Goal: Task Accomplishment & Management: Manage account settings

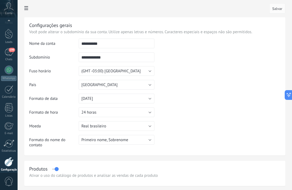
scroll to position [18, 0]
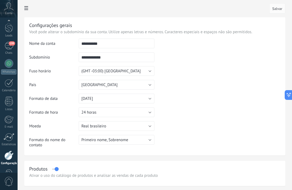
click at [14, 154] on link "Configurações" at bounding box center [9, 158] width 18 height 15
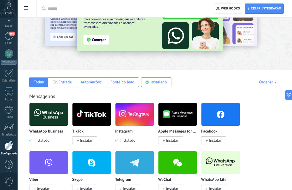
scroll to position [35, 0]
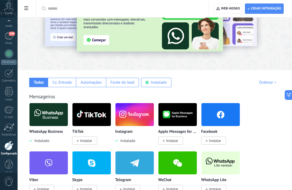
click at [130, 85] on div "Fonte do lead" at bounding box center [123, 82] width 24 height 5
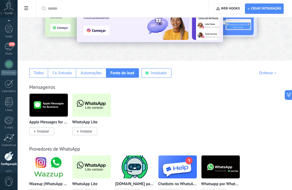
scroll to position [41, 0]
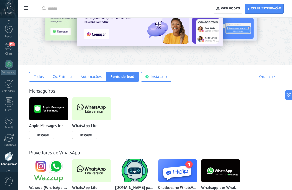
click at [40, 80] on div "Todos" at bounding box center [38, 76] width 19 height 9
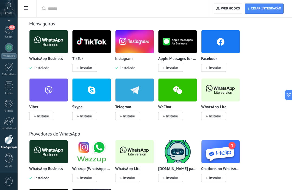
scroll to position [109, 0]
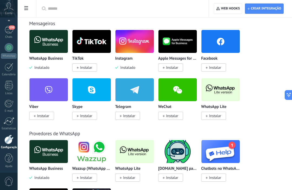
click at [138, 42] on img at bounding box center [134, 41] width 38 height 26
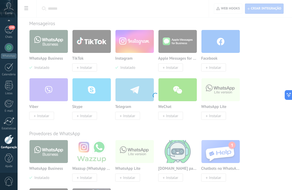
click at [144, 42] on div "Instagram Pegue os leads do Instagram e mantenha-os conversando sem sair da Kom…" at bounding box center [155, 95] width 274 height 190
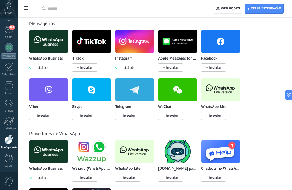
click at [135, 38] on img at bounding box center [134, 41] width 38 height 26
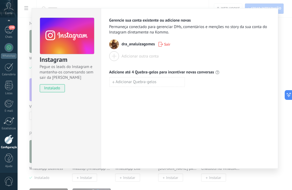
click at [290, 112] on div "Instagram Pegue os leads do Instagram e mantenha-os conversando sem sair da Kom…" at bounding box center [155, 95] width 274 height 190
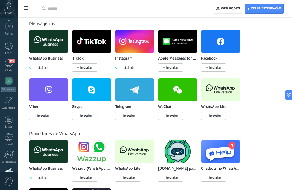
scroll to position [0, 0]
click at [11, 65] on div "199" at bounding box center [9, 63] width 9 height 8
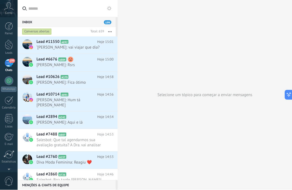
click at [10, 46] on div at bounding box center [9, 45] width 8 height 10
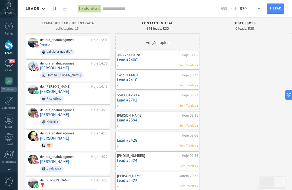
click at [10, 25] on div at bounding box center [9, 26] width 8 height 8
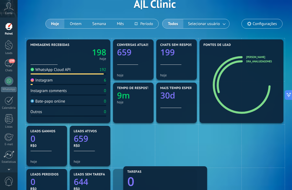
scroll to position [32, 0]
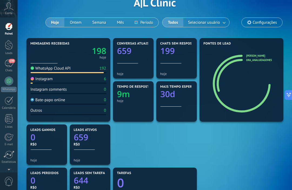
click at [15, 61] on link "199 Chats" at bounding box center [9, 65] width 18 height 13
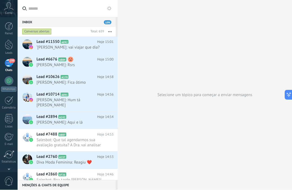
click at [17, 46] on link "Leads" at bounding box center [9, 47] width 18 height 15
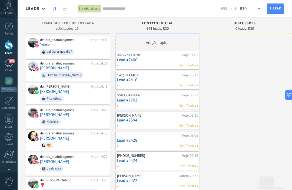
click at [10, 60] on span "199" at bounding box center [12, 61] width 6 height 4
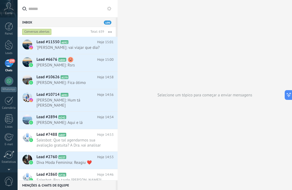
click at [11, 102] on div at bounding box center [9, 100] width 9 height 8
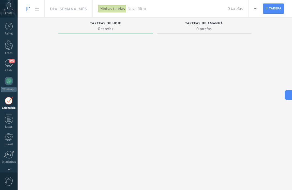
click at [14, 121] on link "Listas" at bounding box center [9, 121] width 18 height 15
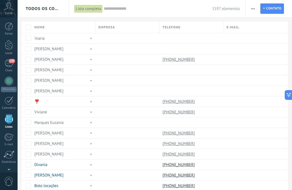
click at [210, 85] on div at bounding box center [190, 80] width 61 height 10
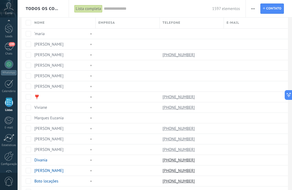
scroll to position [6, 0]
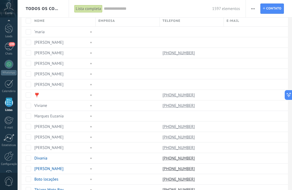
click at [14, 47] on link "199 Chats" at bounding box center [9, 49] width 18 height 13
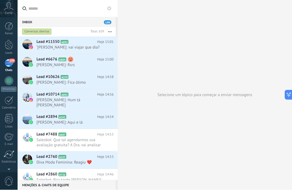
click at [56, 142] on span "Salesbot: Que tal agendarmos sua avaliação gratuita? A Dra. vai analisar seu ca…" at bounding box center [69, 143] width 67 height 10
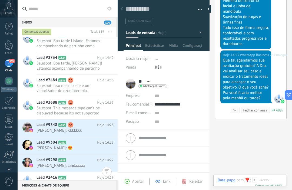
scroll to position [181, 0]
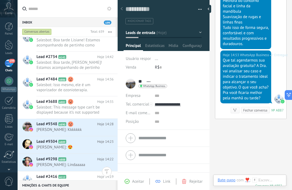
click at [56, 132] on span "[PERSON_NAME]: Kkkkkkk" at bounding box center [69, 129] width 67 height 5
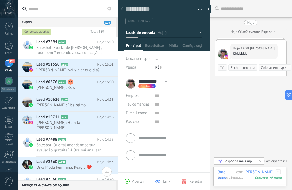
click at [64, 80] on h2 "Lead #6676 A884" at bounding box center [66, 81] width 61 height 5
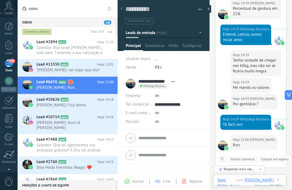
scroll to position [220, 0]
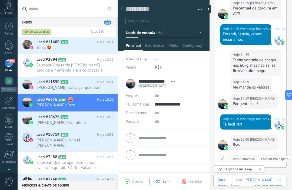
click at [14, 31] on link "Painel" at bounding box center [9, 28] width 18 height 13
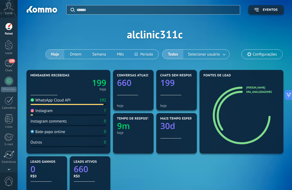
click at [140, 86] on div "660" at bounding box center [133, 82] width 32 height 8
click at [137, 86] on div "660" at bounding box center [133, 82] width 32 height 8
click at [103, 100] on div "192" at bounding box center [102, 100] width 7 height 5
click at [137, 92] on div "Conversas atuais 660" at bounding box center [133, 85] width 32 height 22
click at [174, 88] on text "199" at bounding box center [167, 82] width 14 height 11
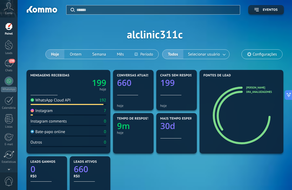
click at [74, 58] on button "Ontem" at bounding box center [75, 54] width 22 height 9
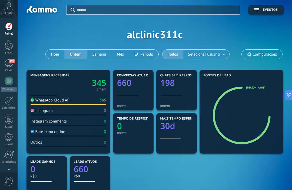
click at [56, 52] on button "Hoje" at bounding box center [55, 54] width 19 height 9
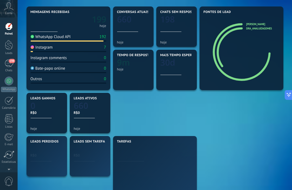
scroll to position [64, 0]
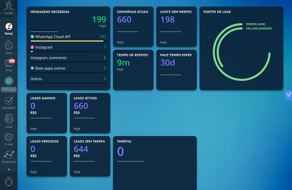
click at [181, 68] on link "30d" at bounding box center [176, 62] width 32 height 11
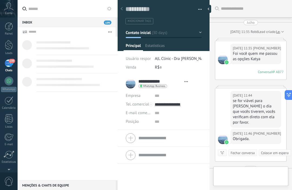
type textarea "**********"
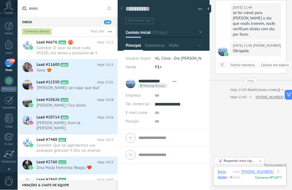
scroll to position [17, 0]
click at [11, 83] on div at bounding box center [9, 81] width 9 height 9
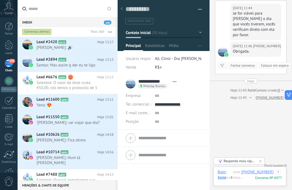
click at [104, 26] on div "Inbox 200" at bounding box center [67, 22] width 98 height 10
click at [111, 18] on div "Inbox 200" at bounding box center [67, 22] width 98 height 10
click at [112, 5] on input "text" at bounding box center [70, 8] width 85 height 17
click at [112, 6] on button at bounding box center [109, 8] width 6 height 6
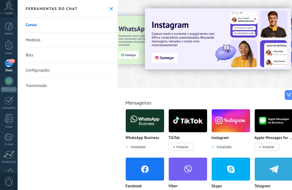
click at [98, 35] on link "Modelos" at bounding box center [68, 40] width 100 height 15
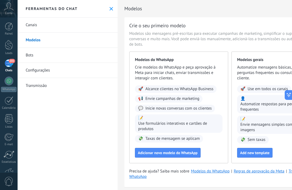
click at [67, 58] on link "Bots" at bounding box center [68, 55] width 100 height 15
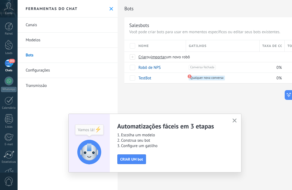
click at [48, 72] on link "Configurações" at bounding box center [68, 70] width 100 height 15
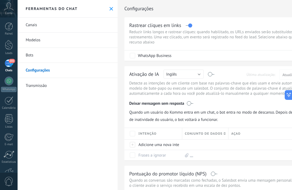
click at [71, 89] on link "Transmissão" at bounding box center [68, 85] width 100 height 15
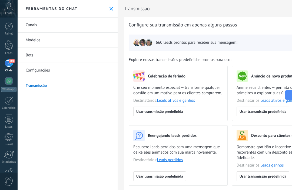
click at [101, 56] on link "Bots" at bounding box center [68, 55] width 100 height 15
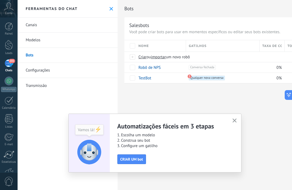
click at [105, 24] on link "Canais" at bounding box center [68, 25] width 100 height 15
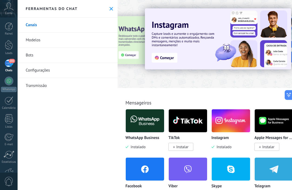
scroll to position [4, 0]
click at [111, 7] on icon at bounding box center [111, 9] width 4 height 4
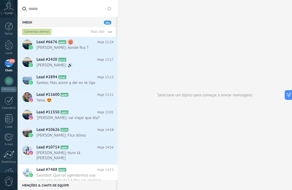
click at [76, 173] on span "Salesbot: Que tal agendarmos sua avaliação gratuita? A Dra. vai analisar seu ca…" at bounding box center [69, 178] width 67 height 10
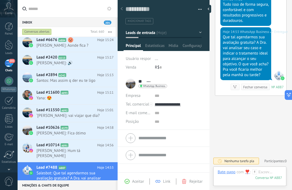
scroll to position [2, 0]
click at [113, 32] on button "button" at bounding box center [110, 32] width 12 height 10
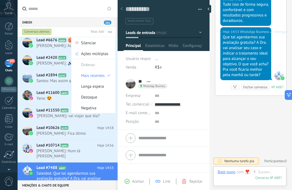
click at [99, 85] on span "Longa espera" at bounding box center [92, 86] width 23 height 11
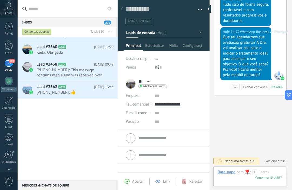
scroll to position [384, 0]
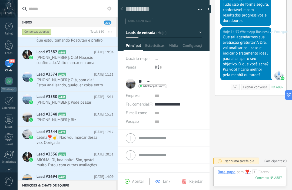
click at [115, 32] on button "button" at bounding box center [110, 32] width 12 height 10
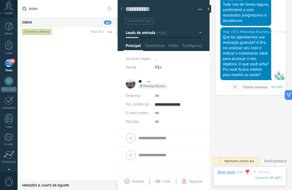
scroll to position [0, 0]
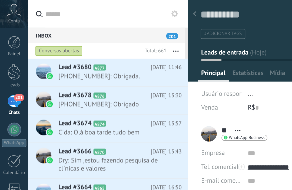
click at [111, 32] on icon "button" at bounding box center [110, 32] width 4 height 1
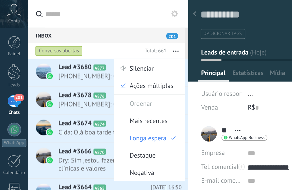
click at [100, 76] on span "Mais recentes" at bounding box center [93, 75] width 24 height 11
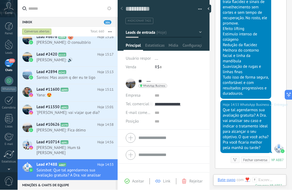
scroll to position [5, 0]
click at [230, 176] on div "Bate-papo E-mail Nota Tarefa Bate-papo com ❣️ : 887 Enviar Cancelar Rastrear cl…" at bounding box center [249, 184] width 73 height 19
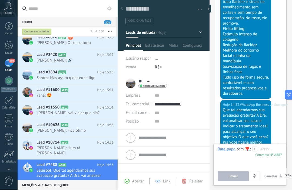
click at [205, 121] on li "** ❣️ ** ❣️ Sobrenome Abrir detalhes Copiar nome" at bounding box center [164, 102] width 92 height 55
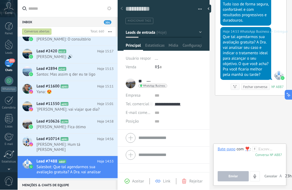
scroll to position [8, 0]
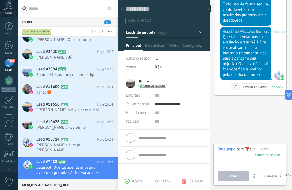
click at [76, 18] on div "Inbox 201" at bounding box center [67, 22] width 98 height 10
click at [107, 21] on span "201" at bounding box center [108, 23] width 8 height 4
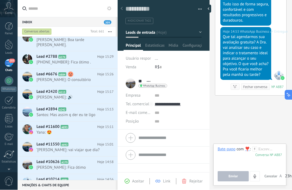
click at [121, 8] on icon at bounding box center [122, 8] width 2 height 3
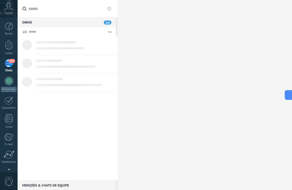
scroll to position [6, 0]
click at [210, 11] on div at bounding box center [205, 95] width 174 height 190
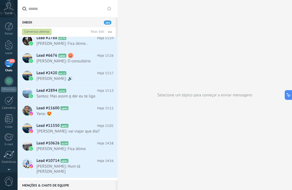
scroll to position [22, 0]
click at [98, 58] on span "Hoje 15:26" at bounding box center [105, 55] width 16 height 5
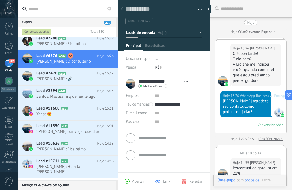
type textarea "**********"
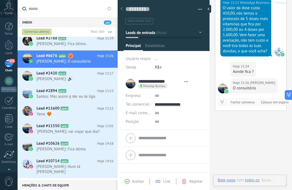
scroll to position [8, 0]
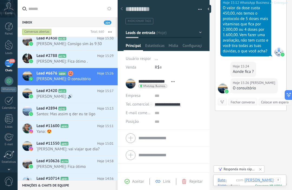
click at [158, 46] on span "Estatísticas" at bounding box center [154, 47] width 19 height 8
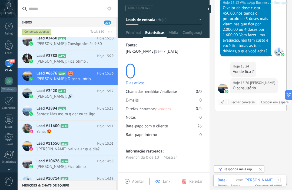
scroll to position [14, 0]
click at [179, 33] on div "Mídia" at bounding box center [173, 34] width 14 height 8
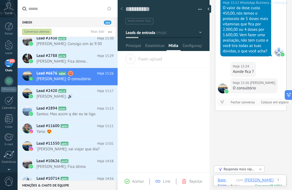
click at [197, 50] on span "Configurações" at bounding box center [191, 47] width 19 height 8
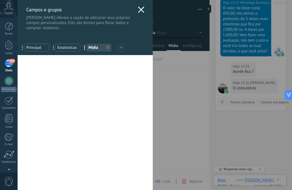
click at [141, 12] on icon at bounding box center [141, 9] width 6 height 6
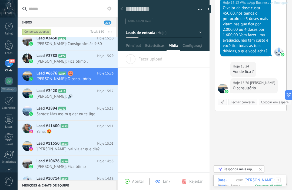
click at [133, 45] on span "Principal" at bounding box center [133, 47] width 15 height 8
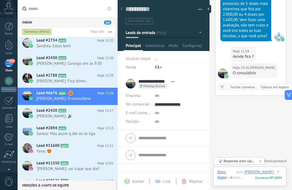
scroll to position [2, 0]
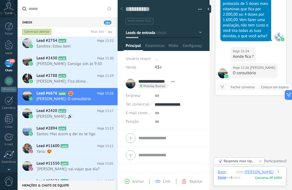
click at [12, 45] on div at bounding box center [9, 45] width 8 height 10
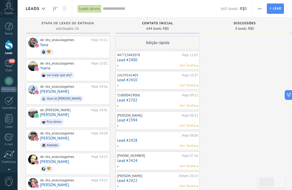
click at [279, 11] on span "Lead" at bounding box center [277, 9] width 9 height 10
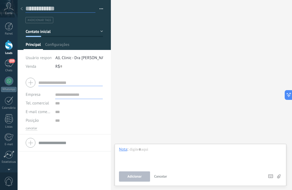
click at [27, 9] on input "text" at bounding box center [60, 9] width 70 height 8
click at [245, 46] on div "Buscar Carregar mais Participantes: 0 Adicionar membro Bots: 0" at bounding box center [201, 95] width 181 height 190
click at [232, 62] on div "Buscar Carregar mais Participantes: 0 Adicionar membro Bots: 0" at bounding box center [201, 95] width 181 height 190
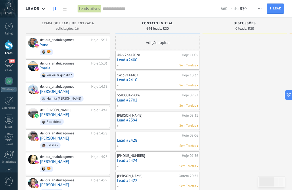
click at [261, 9] on span "button" at bounding box center [260, 9] width 4 height 10
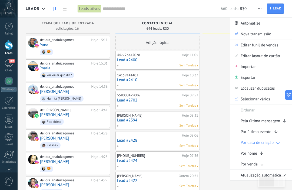
click at [261, 14] on button "button" at bounding box center [260, 9] width 8 height 10
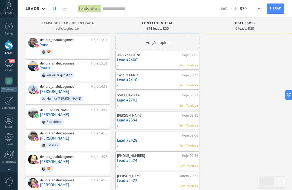
click at [259, 13] on span "button" at bounding box center [260, 9] width 4 height 10
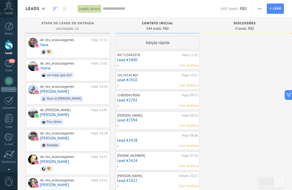
click at [64, 11] on link at bounding box center [64, 9] width 9 height 11
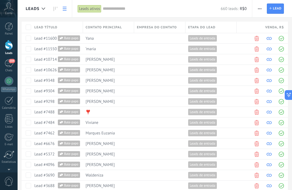
click at [65, 10] on icon at bounding box center [65, 9] width 4 height 4
click at [58, 12] on link at bounding box center [55, 9] width 9 height 11
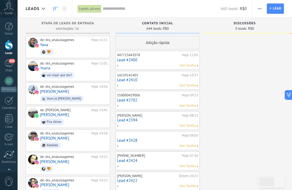
click at [48, 10] on div "Leads" at bounding box center [38, 8] width 25 height 17
click at [39, 10] on div at bounding box center [43, 9] width 9 height 11
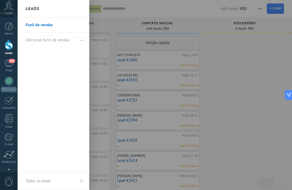
click at [62, 26] on link "Funil de vendas" at bounding box center [55, 25] width 58 height 15
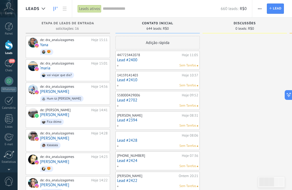
click at [41, 12] on div at bounding box center [43, 9] width 9 height 11
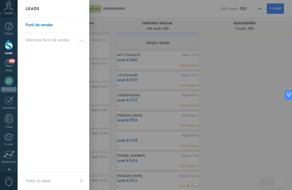
click at [82, 43] on span at bounding box center [81, 40] width 7 height 7
click at [36, 32] on link "Funil de vendas" at bounding box center [55, 25] width 58 height 15
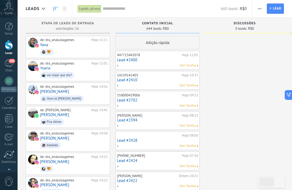
click at [44, 5] on div at bounding box center [43, 9] width 9 height 11
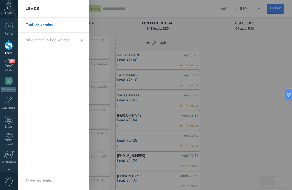
click at [81, 41] on icon at bounding box center [81, 40] width 2 height 2
type input "*"
click at [41, 3] on div "Leads" at bounding box center [54, 9] width 72 height 18
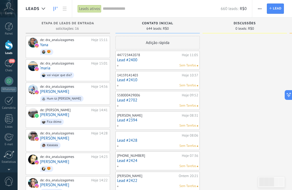
click at [279, 4] on span "Lead" at bounding box center [277, 9] width 9 height 10
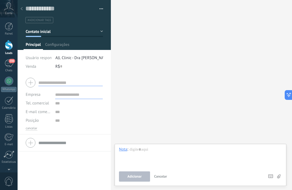
click at [25, 13] on div at bounding box center [22, 9] width 8 height 11
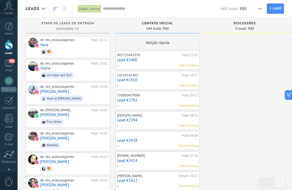
click at [24, 9] on div "Leads" at bounding box center [45, 8] width 54 height 17
click at [82, 52] on span "😍" at bounding box center [74, 52] width 68 height 8
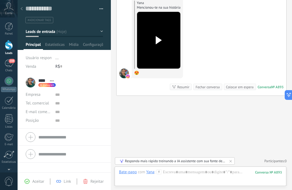
scroll to position [52, 0]
click at [12, 45] on div at bounding box center [9, 45] width 8 height 10
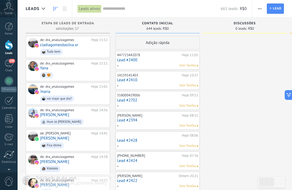
click at [177, 42] on div "Adição rápida" at bounding box center [157, 43] width 84 height 14
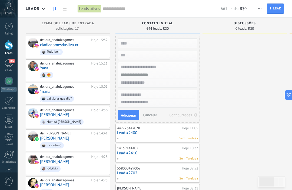
click at [192, 25] on div "Contato inicial" at bounding box center [157, 24] width 79 height 5
click at [148, 112] on button "Cancelar" at bounding box center [150, 115] width 18 height 8
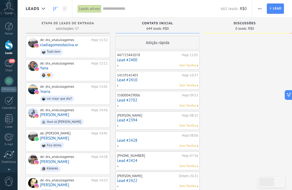
click at [164, 61] on link "Lead #2400" at bounding box center [157, 60] width 81 height 5
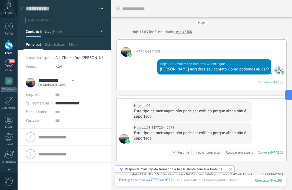
click at [21, 5] on div at bounding box center [22, 9] width 8 height 11
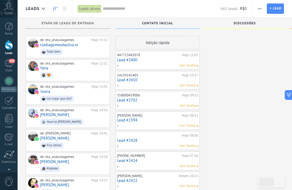
scroll to position [125, 0]
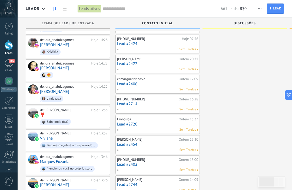
type textarea "**********"
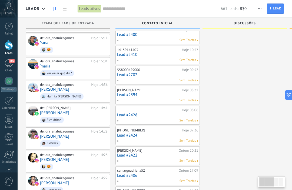
scroll to position [0, 0]
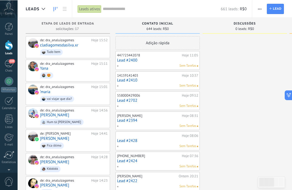
click at [48, 11] on div at bounding box center [43, 9] width 9 height 11
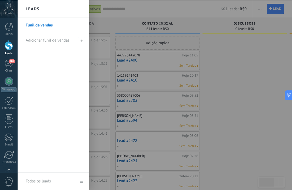
click at [82, 43] on span at bounding box center [81, 40] width 7 height 7
type input "**********"
click at [83, 41] on span at bounding box center [82, 40] width 5 height 4
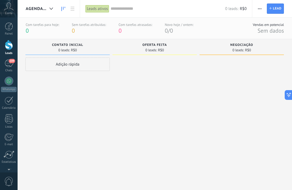
scroll to position [0, 0]
click at [50, 12] on div at bounding box center [51, 9] width 9 height 11
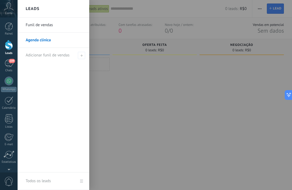
click at [38, 41] on link "Agenda clínica" at bounding box center [55, 40] width 58 height 15
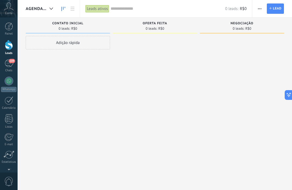
click at [171, 23] on div "Oferta feita" at bounding box center [154, 24] width 79 height 5
click at [151, 35] on div "Oferta feita 0 leads: R$0" at bounding box center [155, 27] width 84 height 18
click at [161, 23] on span "Oferta feita" at bounding box center [155, 24] width 25 height 4
click at [168, 25] on div "Oferta feita" at bounding box center [154, 24] width 79 height 5
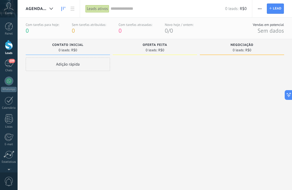
click at [69, 8] on link at bounding box center [72, 9] width 9 height 11
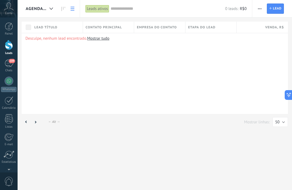
click at [70, 31] on div "Lead título" at bounding box center [57, 27] width 51 height 11
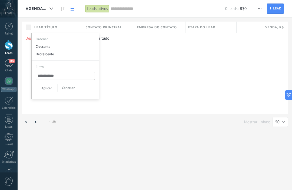
click at [151, 88] on div "Desculpe, nenhum lead encontrado. Mostrar tudo" at bounding box center [155, 73] width 266 height 81
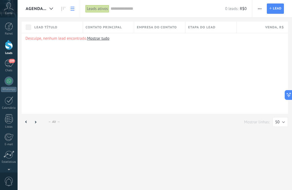
click at [73, 9] on use at bounding box center [73, 9] width 4 height 4
click at [74, 12] on link at bounding box center [72, 9] width 9 height 11
click at [261, 10] on span "button" at bounding box center [260, 9] width 4 height 10
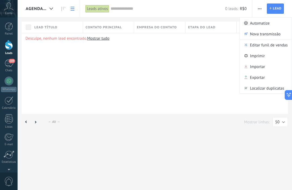
click at [142, 148] on div "Agenda clínica Automatize Nova transmissão Editar funil de vendas Imprimir Impo…" at bounding box center [155, 95] width 274 height 190
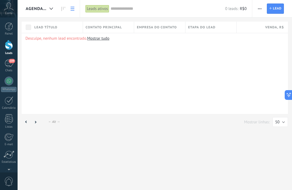
click at [39, 11] on span "Agenda clínica" at bounding box center [37, 8] width 22 height 5
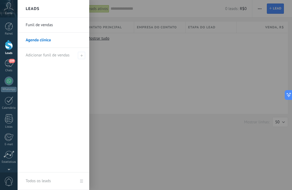
click at [50, 13] on div "Leads" at bounding box center [54, 9] width 72 height 18
click at [33, 40] on link "Agenda clínica" at bounding box center [55, 40] width 58 height 15
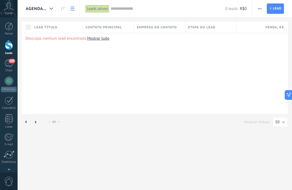
click at [38, 13] on div "Agenda clínica" at bounding box center [41, 8] width 30 height 17
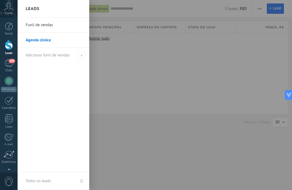
click at [34, 27] on link "Funil de vendas" at bounding box center [55, 25] width 58 height 15
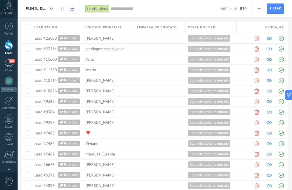
click at [48, 12] on div at bounding box center [51, 9] width 9 height 11
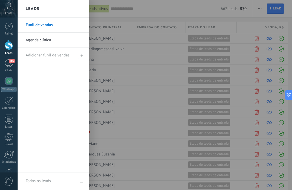
click at [31, 12] on h2 "Leads" at bounding box center [33, 8] width 14 height 17
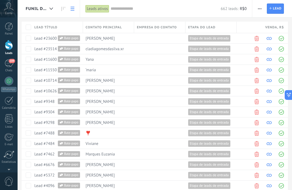
click at [63, 11] on icon at bounding box center [63, 9] width 4 height 4
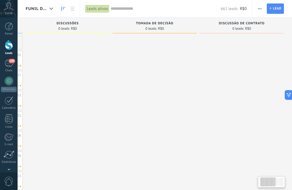
scroll to position [0, 16]
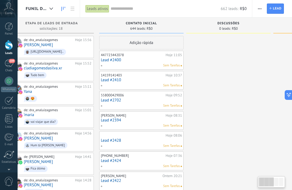
click at [39, 12] on div "Funil de vendas" at bounding box center [41, 8] width 30 height 17
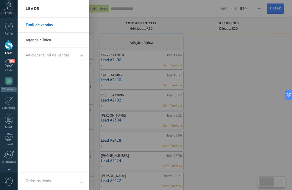
scroll to position [0, 0]
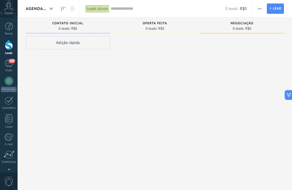
click at [34, 10] on span "Agenda clínica" at bounding box center [37, 8] width 22 height 5
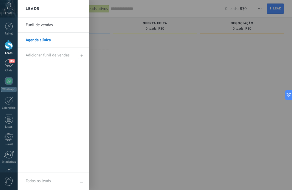
click at [86, 58] on li "Adicionar funil de vendas" at bounding box center [54, 55] width 72 height 15
click at [81, 58] on span at bounding box center [81, 55] width 7 height 7
click at [83, 56] on span at bounding box center [82, 56] width 5 height 4
click at [85, 180] on link "Todos os leads" at bounding box center [54, 182] width 72 height 18
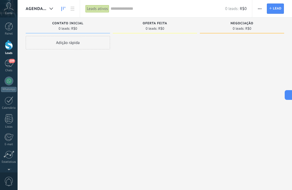
click at [77, 185] on body ".abccls-1,.abccls-2{fill-rule:evenodd}.abccls-2{fill:#fff} .abfcls-1{fill:none}…" at bounding box center [146, 95] width 292 height 190
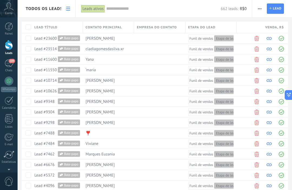
click at [42, 12] on div "Todos os leads" at bounding box center [43, 8] width 35 height 17
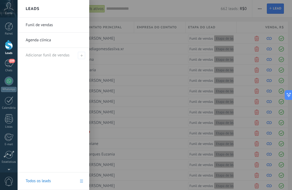
click at [67, 10] on div "Leads" at bounding box center [54, 9] width 72 height 18
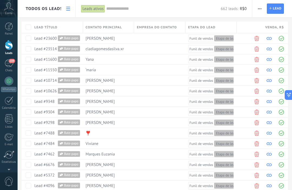
click at [64, 11] on link at bounding box center [68, 9] width 9 height 11
click at [48, 16] on div "Todos os leads" at bounding box center [43, 8] width 35 height 17
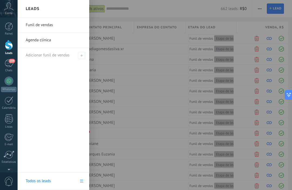
click at [48, 15] on div "Leads" at bounding box center [54, 9] width 72 height 18
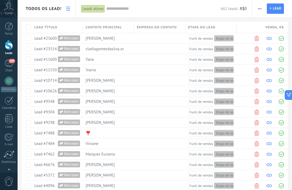
click at [50, 14] on div "Todos os leads" at bounding box center [43, 8] width 35 height 17
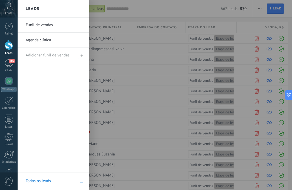
click at [48, 13] on div "Leads" at bounding box center [54, 9] width 72 height 18
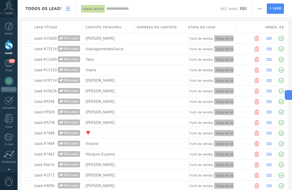
click at [49, 12] on div "Todos os leads" at bounding box center [43, 8] width 35 height 17
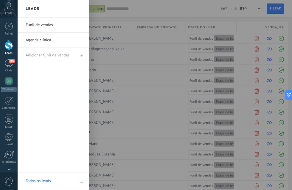
click at [83, 179] on link "Todos os leads" at bounding box center [54, 182] width 72 height 18
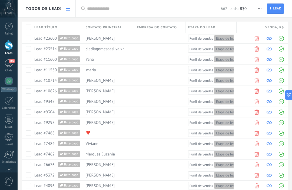
click at [69, 11] on link at bounding box center [68, 9] width 9 height 11
click at [45, 12] on div "Todos os leads" at bounding box center [43, 8] width 35 height 17
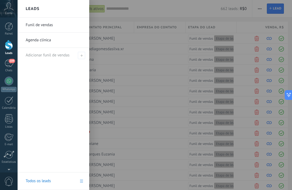
click at [86, 178] on link "Todos os leads" at bounding box center [54, 182] width 72 height 18
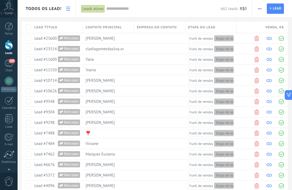
click at [262, 10] on button "button" at bounding box center [260, 9] width 8 height 10
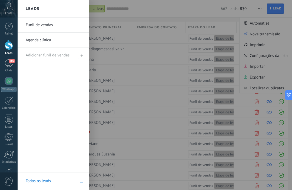
click at [4, 49] on link "Leads" at bounding box center [9, 47] width 18 height 15
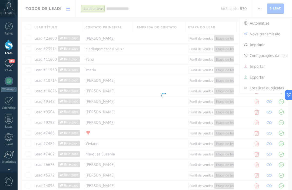
click at [26, 11] on body ".abccls-1,.abccls-2{fill-rule:evenodd}.abccls-2{fill:#fff} .abfcls-1{fill:none}…" at bounding box center [146, 95] width 292 height 190
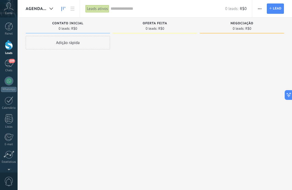
click at [45, 11] on span "Agenda clínica" at bounding box center [37, 8] width 22 height 5
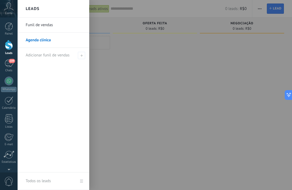
click at [34, 26] on link "Funil de vendas" at bounding box center [55, 25] width 58 height 15
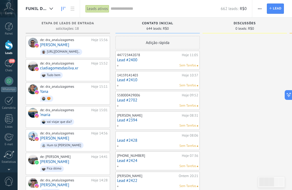
click at [52, 7] on div at bounding box center [51, 9] width 9 height 11
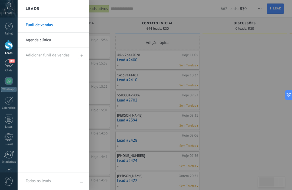
click at [242, 76] on div at bounding box center [164, 95] width 292 height 190
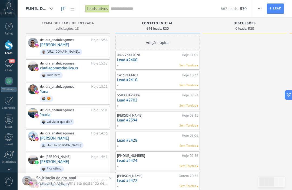
click at [52, 9] on use at bounding box center [51, 9] width 4 height 2
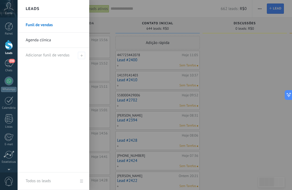
click at [33, 9] on h2 "Leads" at bounding box center [33, 8] width 14 height 17
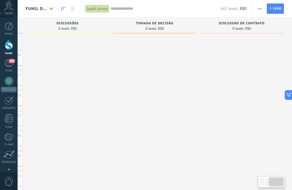
scroll to position [0, 177]
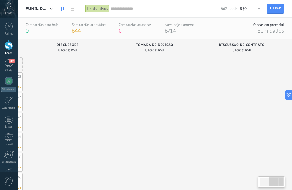
click at [274, 184] on div at bounding box center [276, 182] width 15 height 9
click at [263, 182] on div at bounding box center [261, 182] width 4 height 8
click at [256, 11] on button "button" at bounding box center [260, 9] width 8 height 10
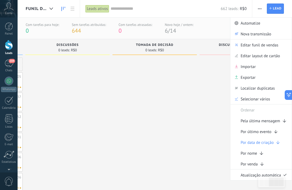
click at [263, 45] on span "Editar funil de vendas" at bounding box center [260, 44] width 38 height 11
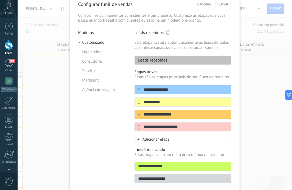
scroll to position [26, 0]
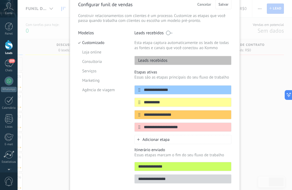
click at [94, 72] on li "Serviços" at bounding box center [102, 70] width 48 height 9
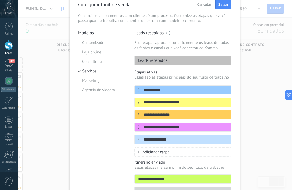
click at [101, 40] on li "Customizado" at bounding box center [102, 42] width 48 height 9
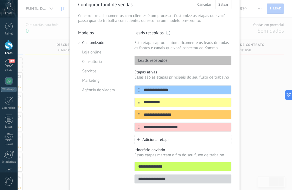
click at [171, 34] on span at bounding box center [169, 33] width 7 height 4
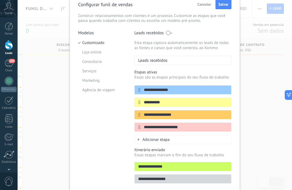
click at [170, 32] on span at bounding box center [169, 33] width 7 height 4
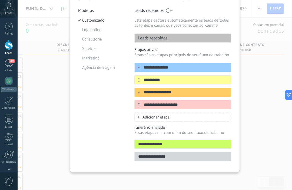
scroll to position [52, 0]
click at [0, 0] on icon at bounding box center [0, 0] width 0 height 0
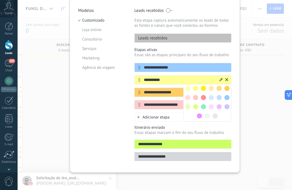
click at [222, 78] on icon at bounding box center [220, 79] width 3 height 3
click at [177, 79] on input "**********" at bounding box center [179, 80] width 78 height 6
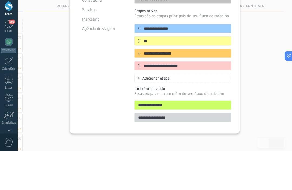
type input "*"
click at [165, 65] on input "**********" at bounding box center [185, 68] width 91 height 6
type input "*"
type input "*********"
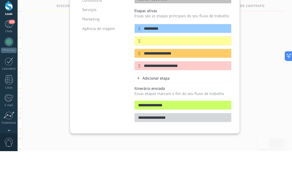
click at [0, 0] on icon at bounding box center [0, 0] width 0 height 0
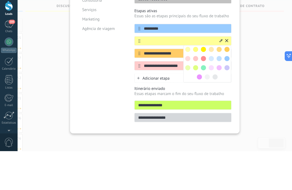
scroll to position [39, 0]
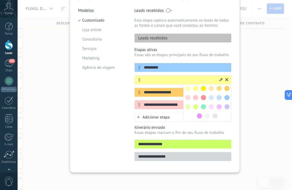
click at [158, 82] on input "text" at bounding box center [179, 80] width 78 height 6
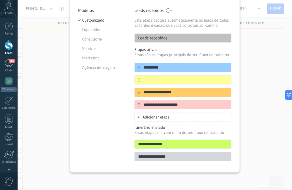
scroll to position [39, 0]
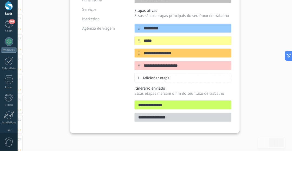
type input "*****"
click at [0, 0] on icon at bounding box center [0, 0] width 0 height 0
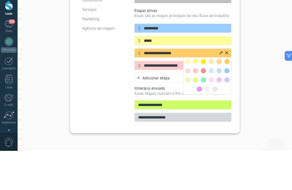
scroll to position [78, 0]
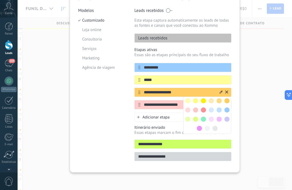
click at [204, 106] on div at bounding box center [203, 110] width 8 height 8
click at [205, 109] on span at bounding box center [203, 110] width 5 height 5
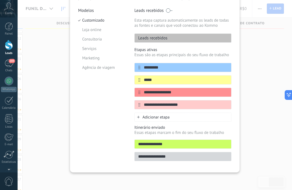
click at [178, 92] on input "**********" at bounding box center [185, 93] width 91 height 6
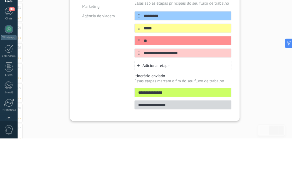
type input "*"
type input "******"
click at [0, 0] on icon at bounding box center [0, 0] width 0 height 0
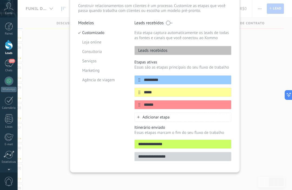
scroll to position [39, 0]
click at [0, 0] on div at bounding box center [0, 0] width 0 height 0
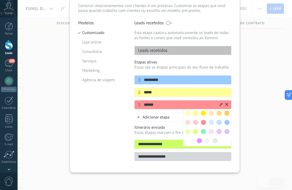
click at [205, 130] on span at bounding box center [203, 131] width 5 height 5
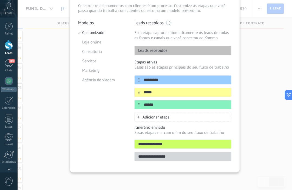
click at [0, 0] on icon at bounding box center [0, 0] width 0 height 0
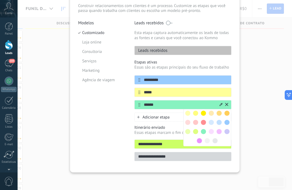
click at [198, 129] on div at bounding box center [196, 132] width 8 height 8
click at [198, 131] on span at bounding box center [195, 131] width 5 height 5
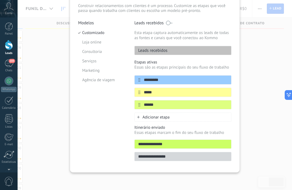
click at [200, 131] on p "Essas etapas marcam o fim do seu fluxo de trabalho" at bounding box center [182, 132] width 97 height 5
click at [0, 0] on icon at bounding box center [0, 0] width 0 height 0
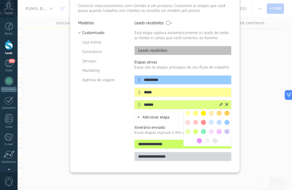
click at [206, 121] on span at bounding box center [203, 122] width 5 height 5
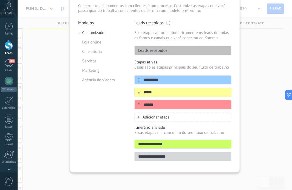
click at [187, 115] on div "Adicionar etapa" at bounding box center [182, 117] width 97 height 9
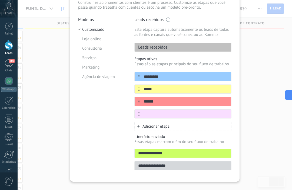
scroll to position [130, 0]
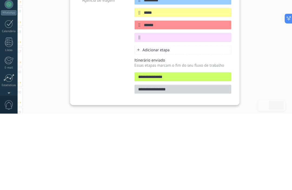
click at [0, 0] on div at bounding box center [0, 0] width 0 height 0
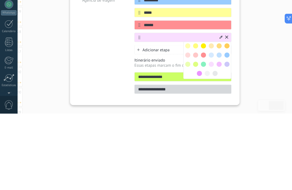
scroll to position [207, 0]
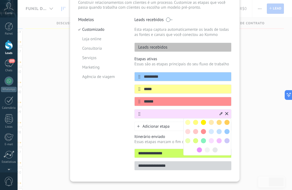
click at [197, 141] on span at bounding box center [195, 140] width 5 height 5
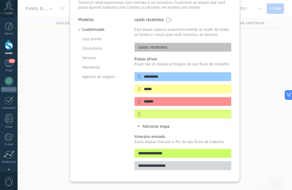
click at [174, 111] on div "********* ***** ******" at bounding box center [182, 95] width 97 height 46
click at [150, 117] on input "text" at bounding box center [185, 114] width 91 height 6
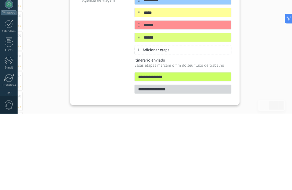
type input "*******"
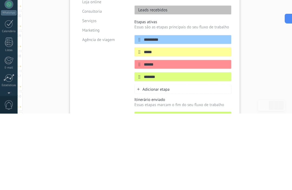
scroll to position [0, 0]
click at [36, 39] on div "**********" at bounding box center [155, 95] width 274 height 190
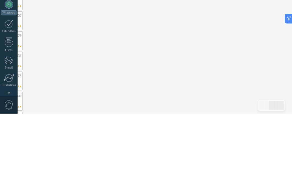
scroll to position [283, 0]
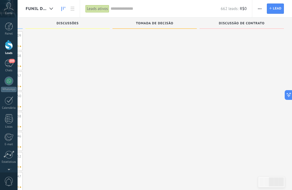
click at [259, 9] on span "button" at bounding box center [260, 9] width 4 height 10
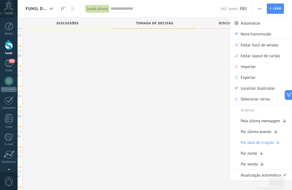
click at [258, 48] on span "Editar funil de vendas" at bounding box center [260, 44] width 38 height 11
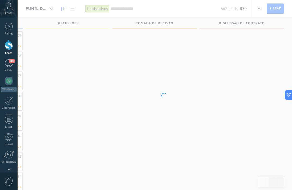
scroll to position [18, 0]
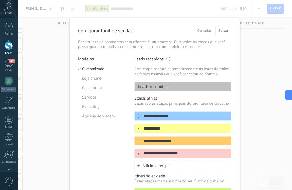
click at [182, 119] on input "**********" at bounding box center [185, 117] width 91 height 6
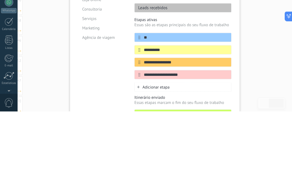
type input "*"
type input "*********"
click at [162, 126] on input "**********" at bounding box center [185, 129] width 91 height 6
type input "*"
type input "**********"
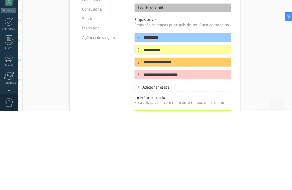
click at [0, 0] on icon at bounding box center [0, 0] width 0 height 0
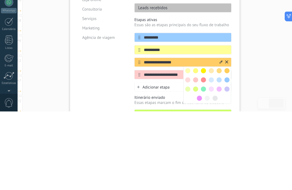
scroll to position [362, 0]
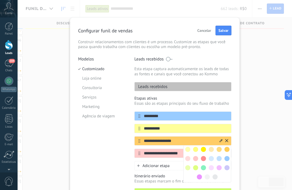
click at [207, 160] on div at bounding box center [211, 159] width 8 height 8
click at [206, 159] on div at bounding box center [203, 159] width 8 height 8
click at [206, 161] on span at bounding box center [203, 158] width 5 height 5
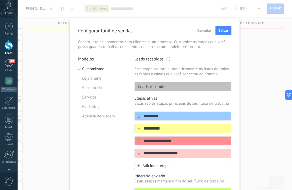
click at [181, 141] on input "**********" at bounding box center [185, 141] width 91 height 6
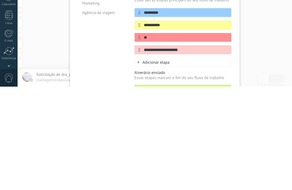
type input "*"
type input "**********"
click at [0, 0] on div at bounding box center [0, 0] width 0 height 0
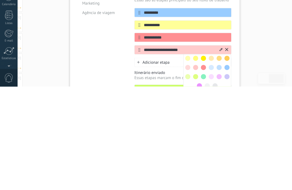
scroll to position [465, 0]
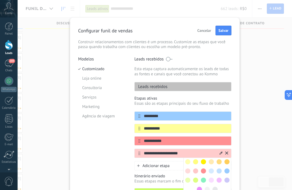
click at [198, 179] on div at bounding box center [196, 180] width 8 height 8
click at [199, 181] on div at bounding box center [203, 180] width 8 height 8
click at [231, 91] on div "Leads recebidos" at bounding box center [182, 86] width 97 height 9
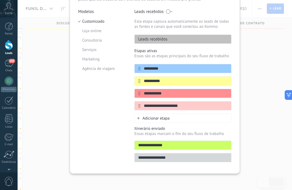
scroll to position [51, 0]
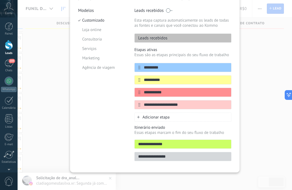
click at [0, 0] on div at bounding box center [0, 0] width 0 height 0
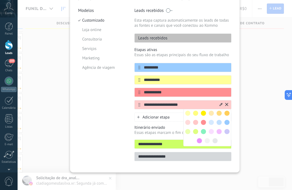
click at [198, 133] on span at bounding box center [195, 131] width 5 height 5
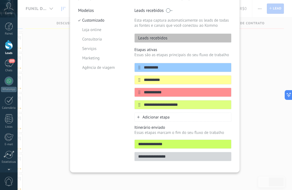
click at [195, 108] on input "**********" at bounding box center [185, 105] width 91 height 6
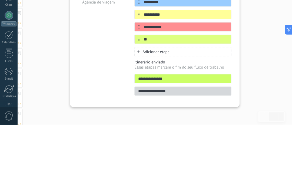
type input "*"
type input "*******"
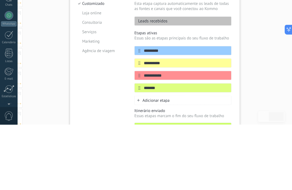
scroll to position [0, 0]
click at [51, 55] on div "**********" at bounding box center [155, 95] width 274 height 190
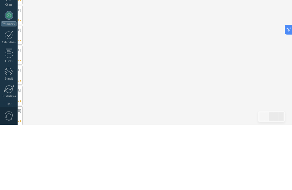
scroll to position [531, 0]
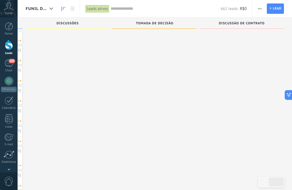
click at [258, 12] on span "button" at bounding box center [260, 9] width 4 height 10
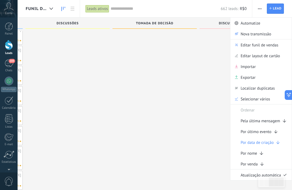
click at [271, 58] on span "Editar layout de cartão" at bounding box center [260, 55] width 39 height 11
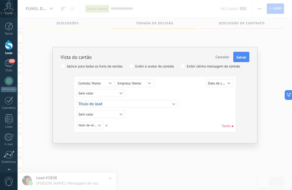
click at [224, 56] on span "Cancelar" at bounding box center [222, 57] width 14 height 5
click at [223, 56] on div "Vista do cartão Cancelar Salvar Aplicar para todos os funis de vendas Exibir o …" at bounding box center [155, 95] width 274 height 190
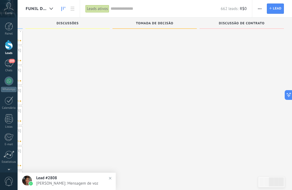
click at [262, 12] on button "button" at bounding box center [260, 9] width 8 height 10
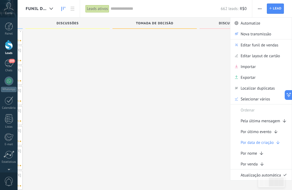
click at [265, 47] on span "Editar funil de vendas" at bounding box center [260, 44] width 38 height 11
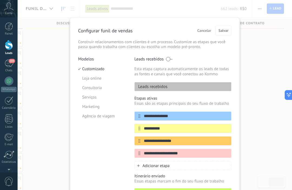
click at [191, 119] on input "**********" at bounding box center [185, 117] width 91 height 6
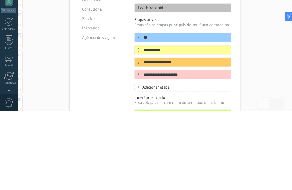
type input "*"
click at [145, 114] on input "*********" at bounding box center [185, 117] width 91 height 6
type input "*********"
click at [146, 112] on div "**********" at bounding box center [182, 135] width 97 height 46
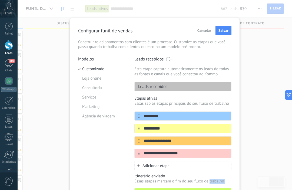
click at [161, 104] on p "Essas são as etapas principais do seu fluxo de trabalho" at bounding box center [182, 103] width 97 height 5
click at [209, 130] on input "**********" at bounding box center [185, 129] width 91 height 6
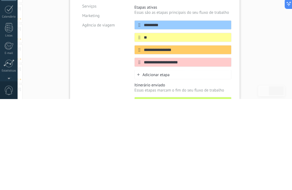
type input "*"
type input "**********"
click at [216, 138] on input "**********" at bounding box center [185, 141] width 91 height 6
click at [0, 0] on icon at bounding box center [0, 0] width 0 height 0
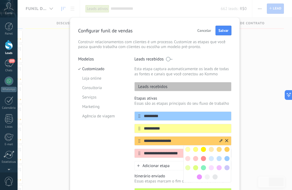
click at [204, 152] on span at bounding box center [203, 149] width 5 height 5
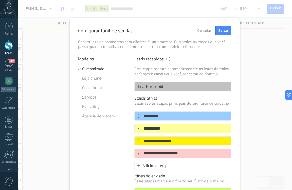
click at [0, 0] on icon at bounding box center [0, 0] width 0 height 0
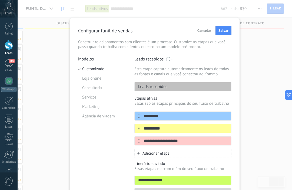
click at [210, 141] on input "**********" at bounding box center [185, 141] width 91 height 6
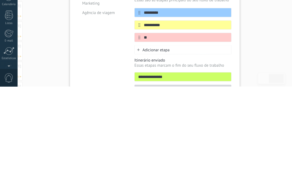
type input "*"
click at [218, 138] on input "**********" at bounding box center [185, 141] width 91 height 6
type input "**********"
click at [0, 0] on icon at bounding box center [0, 0] width 0 height 0
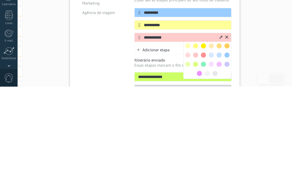
scroll to position [804, 0]
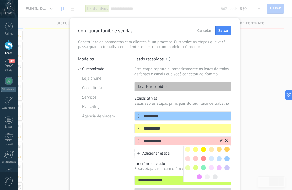
click at [205, 160] on span at bounding box center [203, 158] width 5 height 5
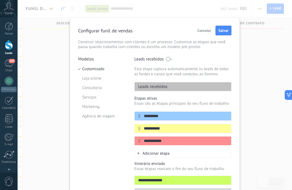
click at [168, 154] on span "Adicionar etapa" at bounding box center [155, 153] width 27 height 5
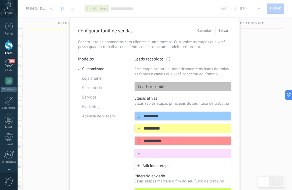
scroll to position [809, 0]
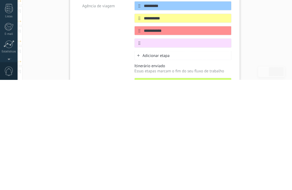
click at [0, 0] on icon at bounding box center [0, 0] width 0 height 0
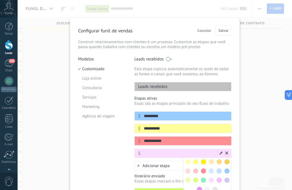
click at [196, 178] on div at bounding box center [207, 176] width 48 height 37
click at [198, 180] on div at bounding box center [196, 180] width 8 height 8
click at [195, 183] on span at bounding box center [195, 180] width 5 height 5
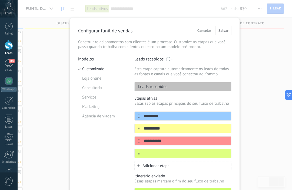
click at [172, 156] on input "text" at bounding box center [185, 154] width 91 height 6
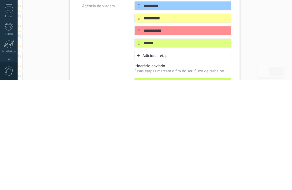
type input "*******"
click at [241, 32] on div "**********" at bounding box center [155, 95] width 274 height 190
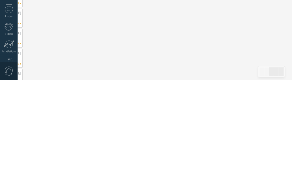
scroll to position [1036, 0]
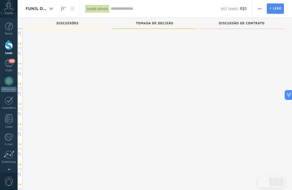
click at [261, 8] on span "button" at bounding box center [260, 9] width 4 height 10
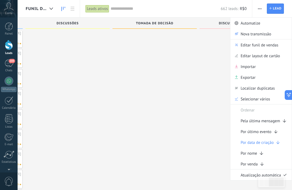
click at [269, 46] on span "Editar funil de vendas" at bounding box center [260, 44] width 38 height 11
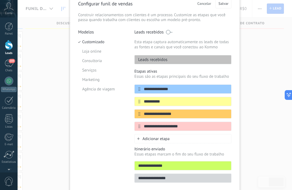
scroll to position [42, 0]
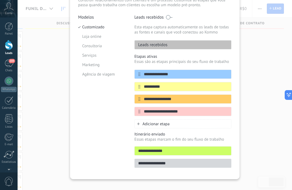
click at [162, 77] on input "**********" at bounding box center [185, 75] width 91 height 6
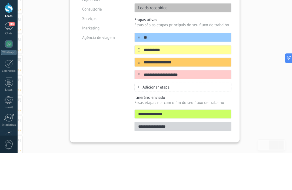
type input "*"
type input "*********"
click at [160, 84] on input "**********" at bounding box center [185, 87] width 91 height 6
type input "*"
type input "**********"
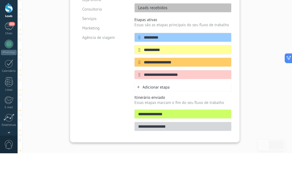
click at [0, 0] on div at bounding box center [0, 0] width 0 height 0
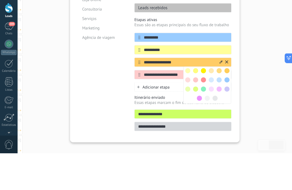
scroll to position [1073, 0]
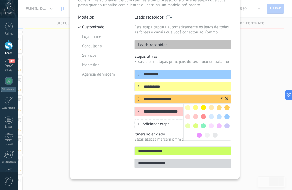
click at [207, 118] on div at bounding box center [203, 117] width 8 height 8
click at [205, 119] on span at bounding box center [203, 116] width 5 height 5
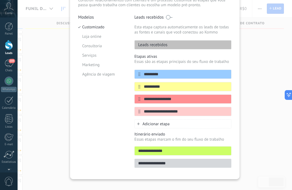
click at [158, 102] on input "**********" at bounding box center [185, 99] width 91 height 6
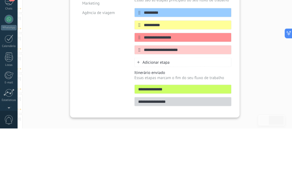
click at [187, 96] on input "**********" at bounding box center [185, 99] width 91 height 6
type input "*"
type input "**********"
click at [0, 0] on div at bounding box center [0, 0] width 0 height 0
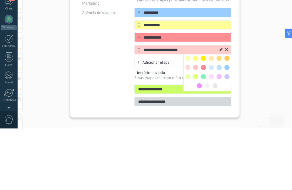
scroll to position [1134, 0]
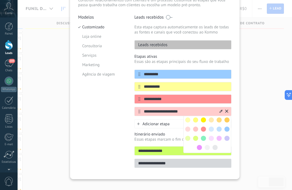
click at [198, 141] on span at bounding box center [195, 138] width 5 height 5
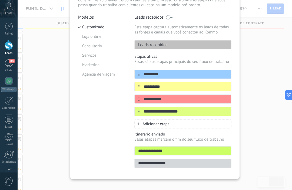
click at [194, 115] on input "**********" at bounding box center [185, 112] width 91 height 6
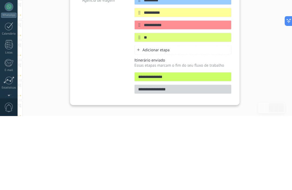
type input "*"
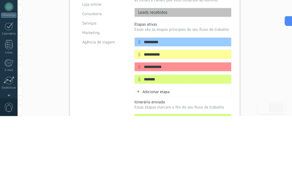
scroll to position [0, 0]
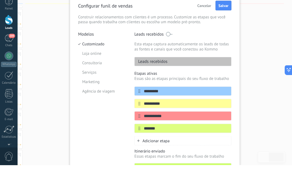
type input "*******"
click at [227, 26] on button "Salvar" at bounding box center [223, 31] width 16 height 10
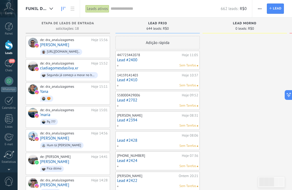
click at [259, 11] on span "button" at bounding box center [260, 9] width 4 height 10
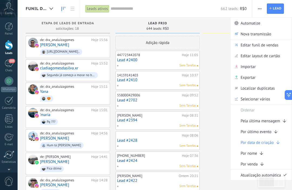
click at [266, 46] on span "Editar funil de vendas" at bounding box center [260, 44] width 38 height 11
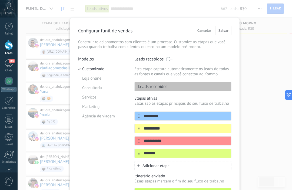
scroll to position [-5, 0]
click at [207, 32] on span "Cancelar" at bounding box center [204, 31] width 14 height 4
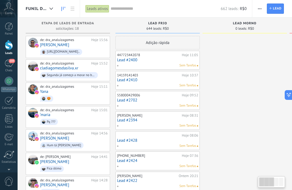
scroll to position [0, 0]
click at [79, 160] on div "de: Ana luiza Gomes Hoje 14:41 Dias Rosângela Fica ótimo" at bounding box center [74, 164] width 68 height 18
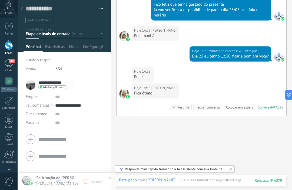
scroll to position [189, 0]
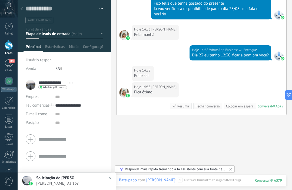
click at [170, 91] on div "Fica ótimo" at bounding box center [155, 92] width 42 height 5
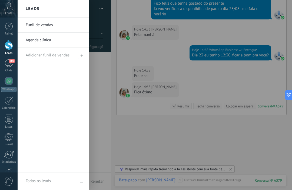
click at [10, 41] on div at bounding box center [9, 45] width 8 height 10
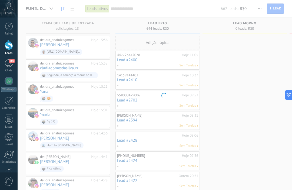
click at [192, 134] on body ".abccls-1,.abccls-2{fill-rule:evenodd}.abccls-2{fill:#fff} .abfcls-1{fill:none}…" at bounding box center [146, 95] width 292 height 190
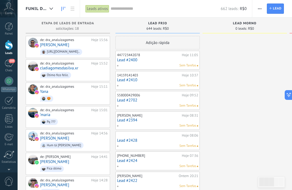
click at [48, 11] on div at bounding box center [51, 9] width 9 height 11
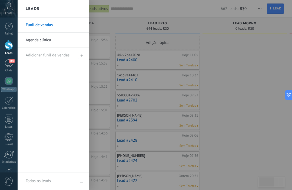
click at [33, 37] on link "Agenda clínica" at bounding box center [55, 40] width 58 height 15
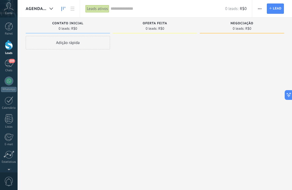
click at [256, 11] on button "button" at bounding box center [260, 9] width 8 height 10
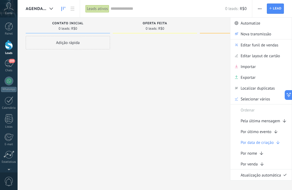
click at [259, 11] on span "button" at bounding box center [260, 9] width 4 height 10
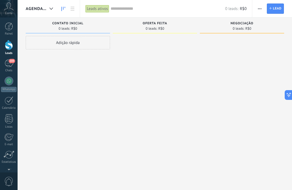
click at [257, 9] on button "button" at bounding box center [260, 9] width 8 height 10
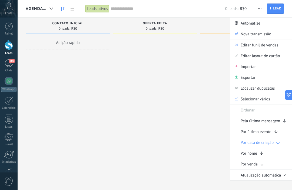
click at [54, 8] on div at bounding box center [51, 9] width 9 height 11
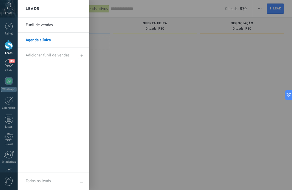
click at [37, 11] on h2 "Leads" at bounding box center [33, 8] width 14 height 17
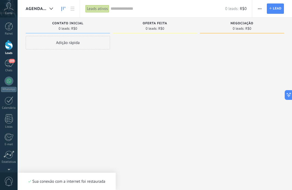
click at [258, 9] on span "button" at bounding box center [260, 9] width 4 height 10
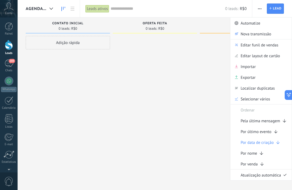
click at [273, 46] on span "Editar funil de vendas" at bounding box center [260, 44] width 38 height 11
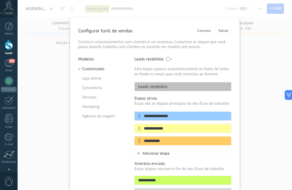
click at [171, 58] on span at bounding box center [169, 59] width 7 height 4
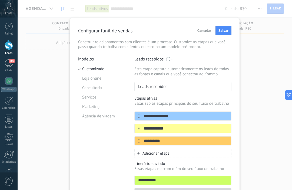
click at [227, 29] on span "Salvar" at bounding box center [223, 31] width 10 height 4
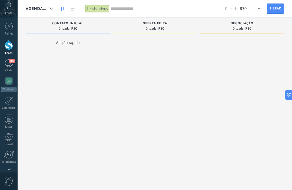
click at [53, 14] on div at bounding box center [51, 9] width 9 height 11
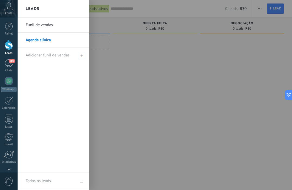
click at [50, 4] on div "Leads" at bounding box center [54, 9] width 72 height 18
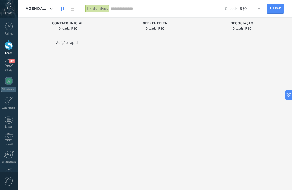
click at [53, 12] on div at bounding box center [51, 9] width 9 height 11
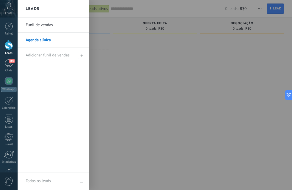
click at [258, 9] on div at bounding box center [164, 95] width 292 height 190
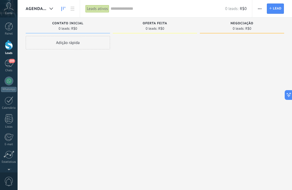
click at [261, 7] on span "button" at bounding box center [260, 9] width 4 height 10
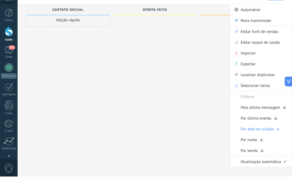
type textarea "**********"
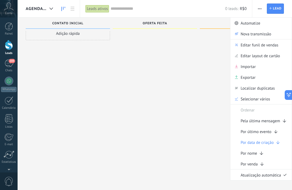
scroll to position [15, 0]
click at [258, 25] on span "Automatize" at bounding box center [251, 23] width 20 height 11
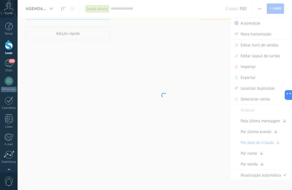
click at [164, 118] on body ".abccls-1,.abccls-2{fill-rule:evenodd}.abccls-2{fill:#fff} .abfcls-1{fill:none}…" at bounding box center [146, 86] width 292 height 190
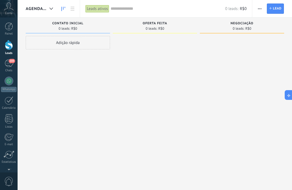
click at [51, 24] on div "Contato inicial" at bounding box center [67, 24] width 79 height 5
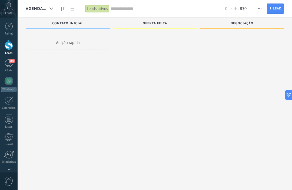
scroll to position [15, 0]
click at [53, 11] on div at bounding box center [51, 9] width 9 height 11
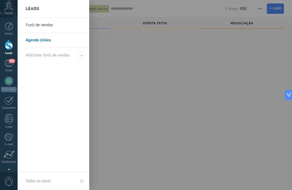
click at [183, 74] on div at bounding box center [164, 95] width 292 height 190
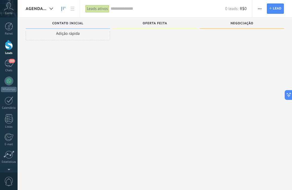
click at [125, 16] on div "0 leads: R$0" at bounding box center [179, 8] width 136 height 17
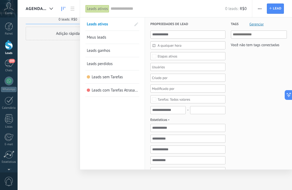
scroll to position [0, 0]
click at [258, 23] on span "Gerenciar" at bounding box center [256, 24] width 14 height 4
click at [256, 32] on input "text" at bounding box center [259, 34] width 53 height 6
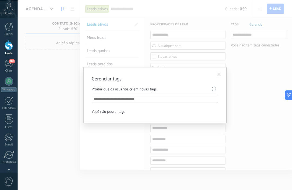
click at [248, 57] on div "Gerenciar tags Proibir que os usuários criem novas tags Você não possui tags" at bounding box center [155, 95] width 274 height 190
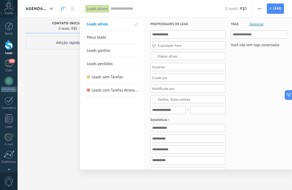
click at [259, 25] on span "Gerenciar" at bounding box center [256, 24] width 14 height 4
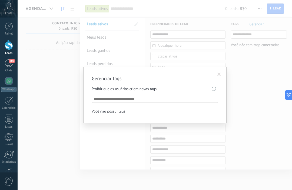
click at [221, 75] on span at bounding box center [219, 75] width 4 height 4
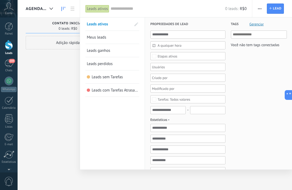
click at [47, 129] on div at bounding box center [146, 95] width 292 height 190
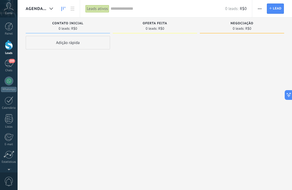
click at [68, 114] on div "Adição rápida" at bounding box center [68, 96] width 84 height 120
click at [54, 5] on div at bounding box center [51, 9] width 9 height 11
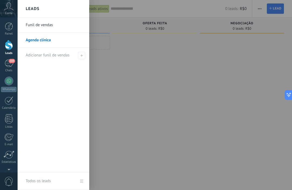
click at [171, 122] on div at bounding box center [164, 95] width 292 height 190
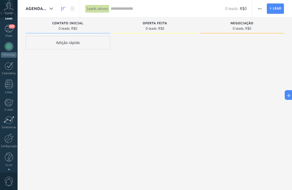
scroll to position [35, 0]
click at [12, 138] on div at bounding box center [8, 138] width 9 height 9
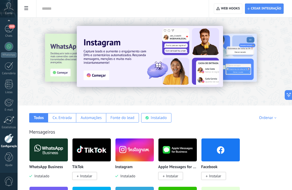
click at [127, 119] on div "Fonte do lead" at bounding box center [123, 117] width 24 height 5
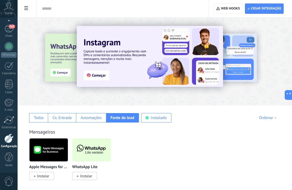
click at [125, 120] on div "Fonte do lead" at bounding box center [123, 117] width 24 height 5
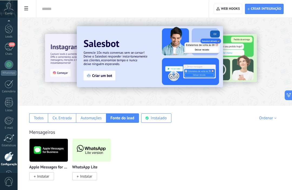
scroll to position [35, 0]
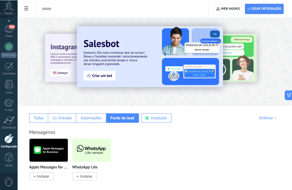
click at [89, 121] on div "Automações" at bounding box center [91, 117] width 21 height 5
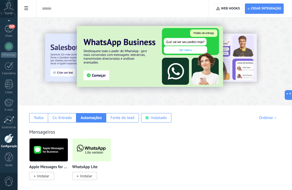
click at [44, 117] on div "Todos" at bounding box center [38, 117] width 19 height 9
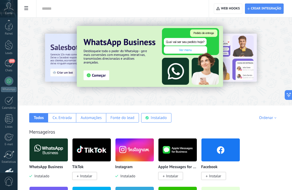
scroll to position [0, 0]
click at [11, 29] on div at bounding box center [9, 26] width 8 height 8
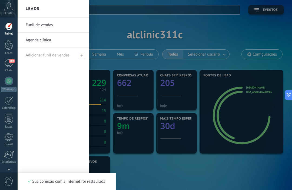
click at [9, 44] on div at bounding box center [9, 45] width 8 height 10
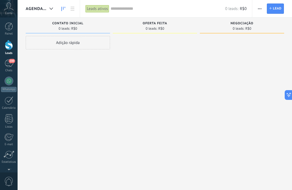
click at [50, 7] on div at bounding box center [51, 9] width 9 height 11
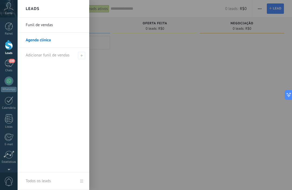
click at [142, 145] on div at bounding box center [164, 95] width 292 height 190
